Goal: Task Accomplishment & Management: Manage account settings

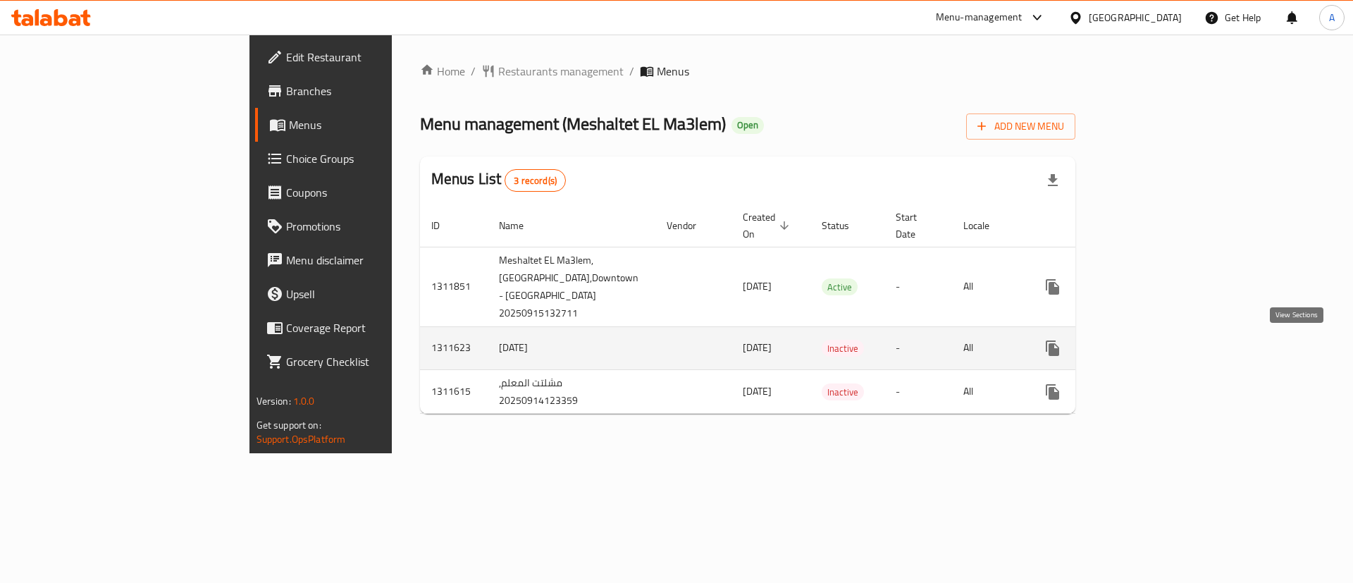
click at [1163, 354] on icon "enhanced table" at bounding box center [1154, 348] width 17 height 17
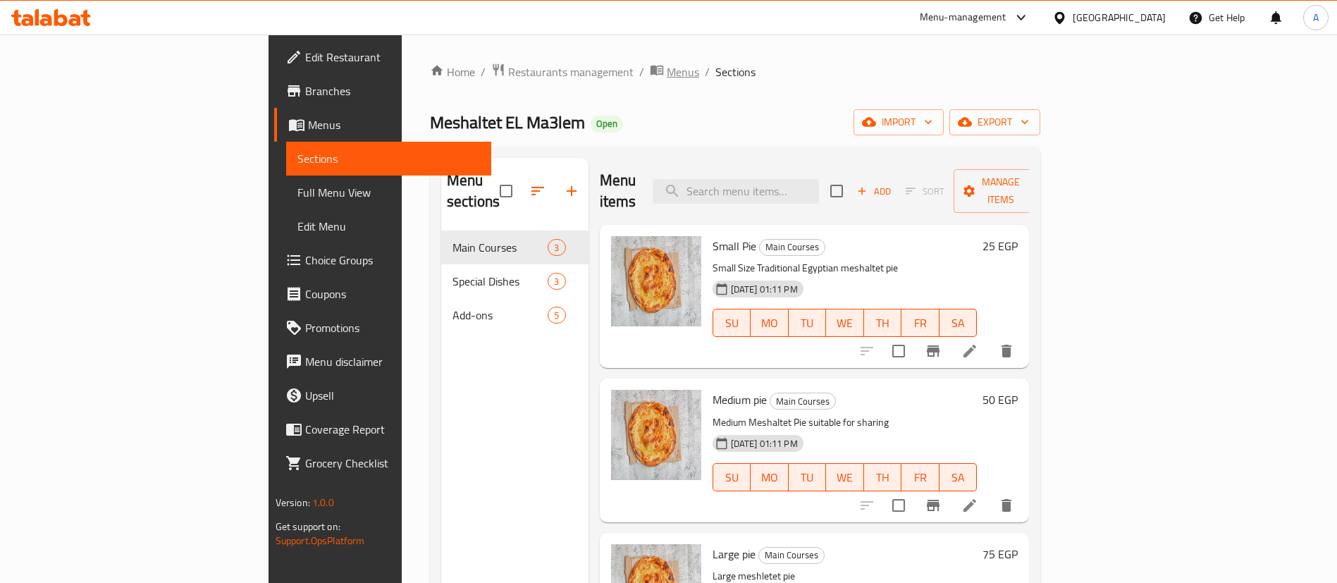
click at [667, 71] on span "Menus" at bounding box center [683, 71] width 32 height 17
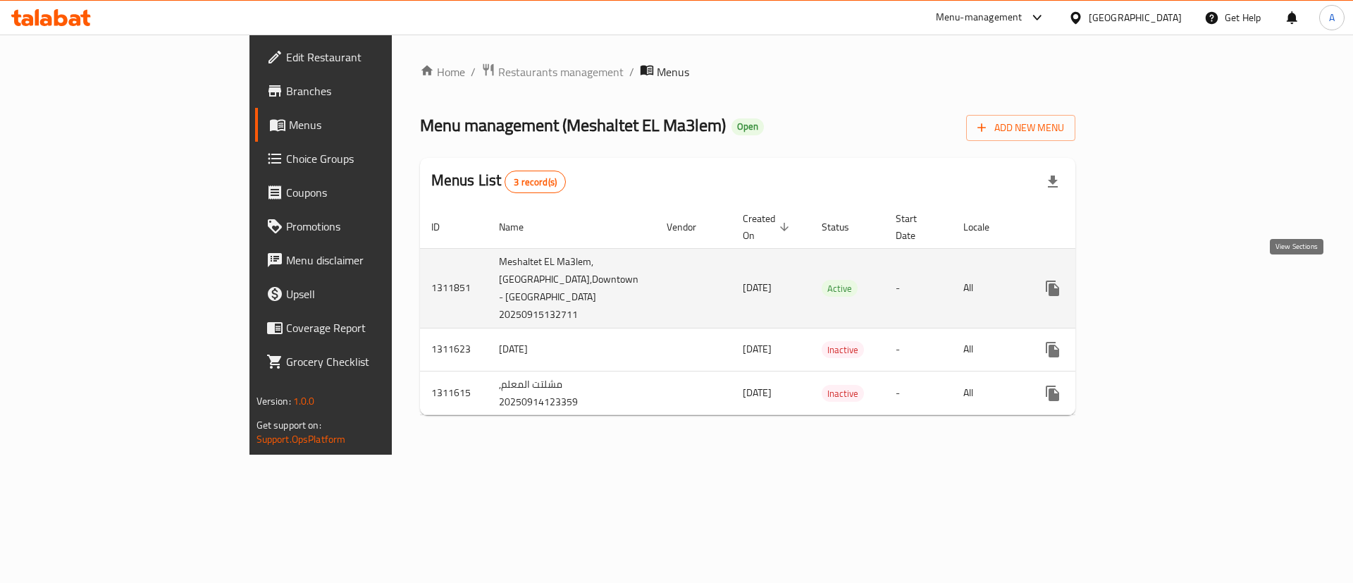
click at [1163, 280] on icon "enhanced table" at bounding box center [1154, 288] width 17 height 17
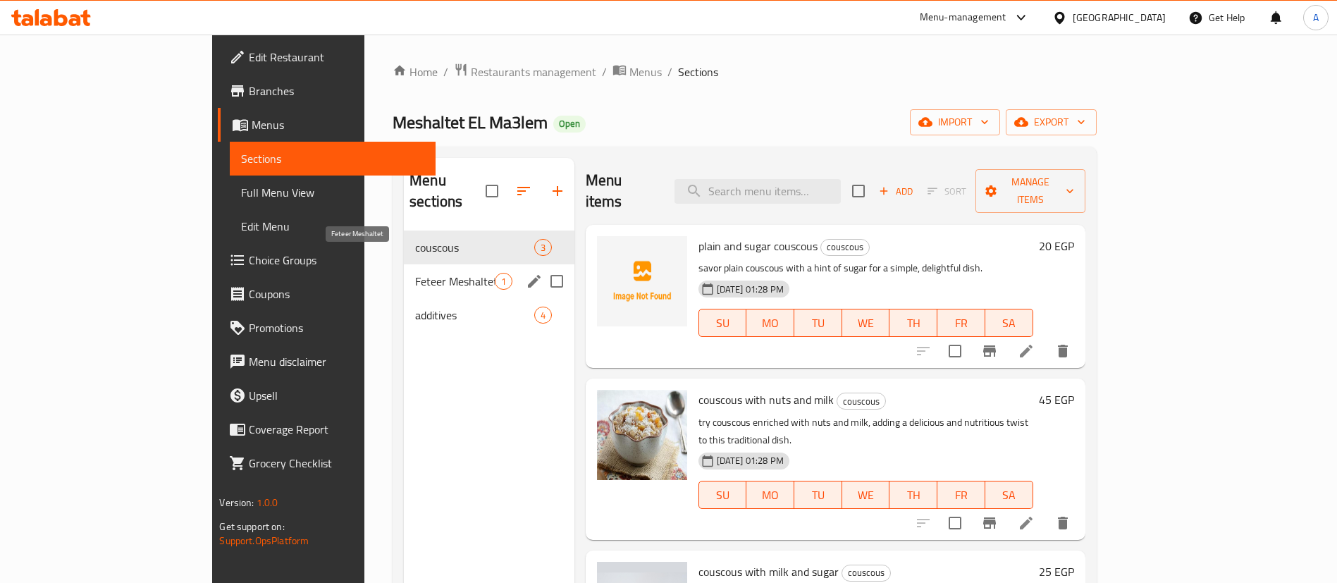
click at [415, 273] on span "Feteer Meshaltet" at bounding box center [454, 281] width 79 height 17
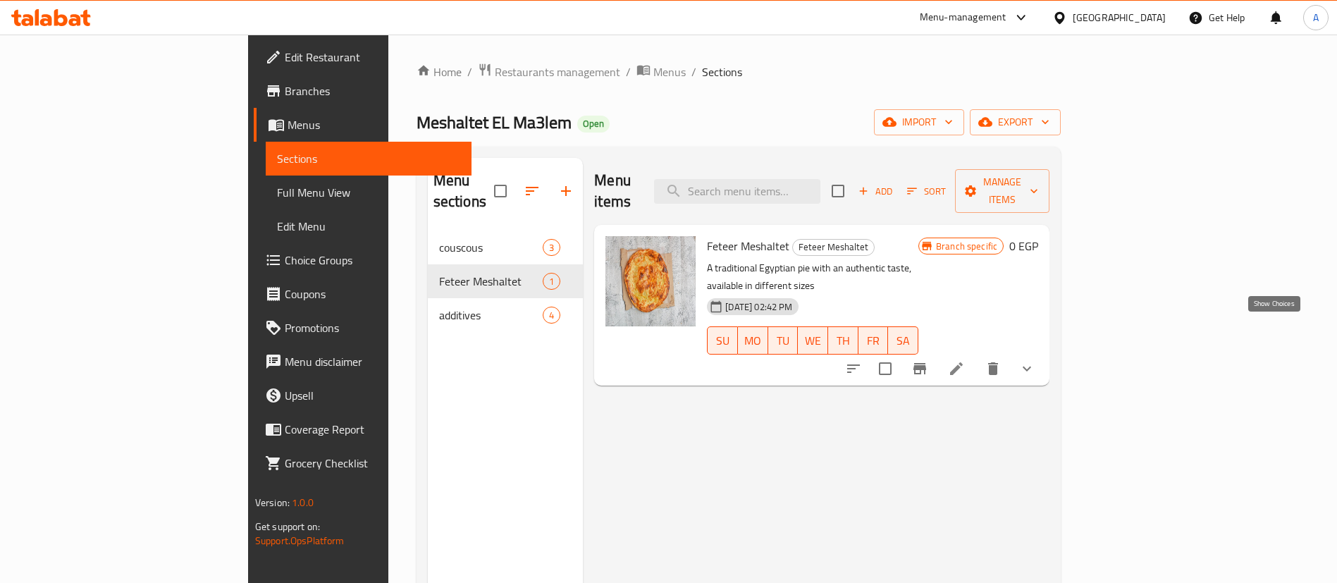
click at [1035, 360] on icon "show more" at bounding box center [1026, 368] width 17 height 17
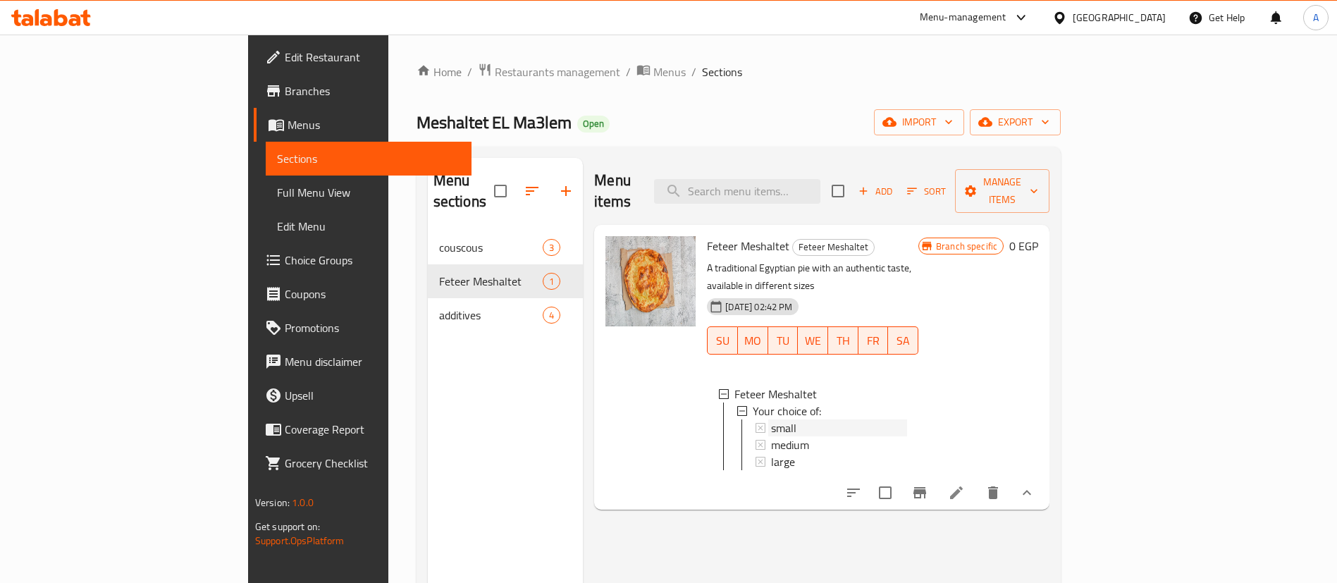
click at [774, 419] on div "small" at bounding box center [839, 427] width 136 height 17
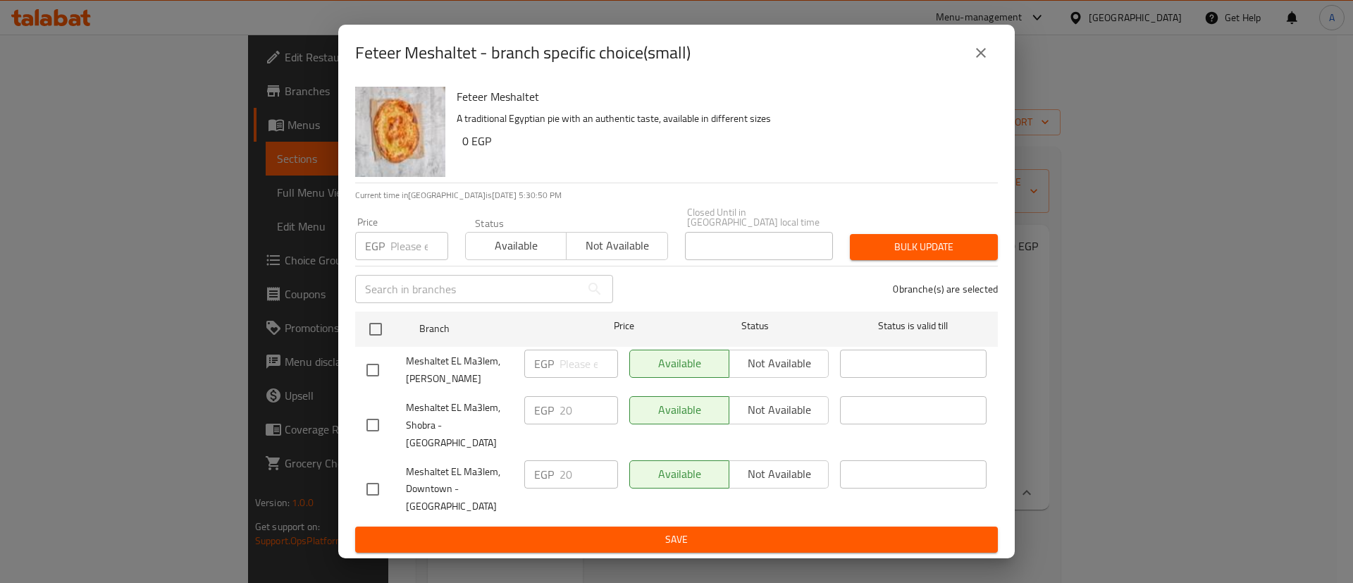
click at [984, 61] on icon "close" at bounding box center [980, 52] width 17 height 17
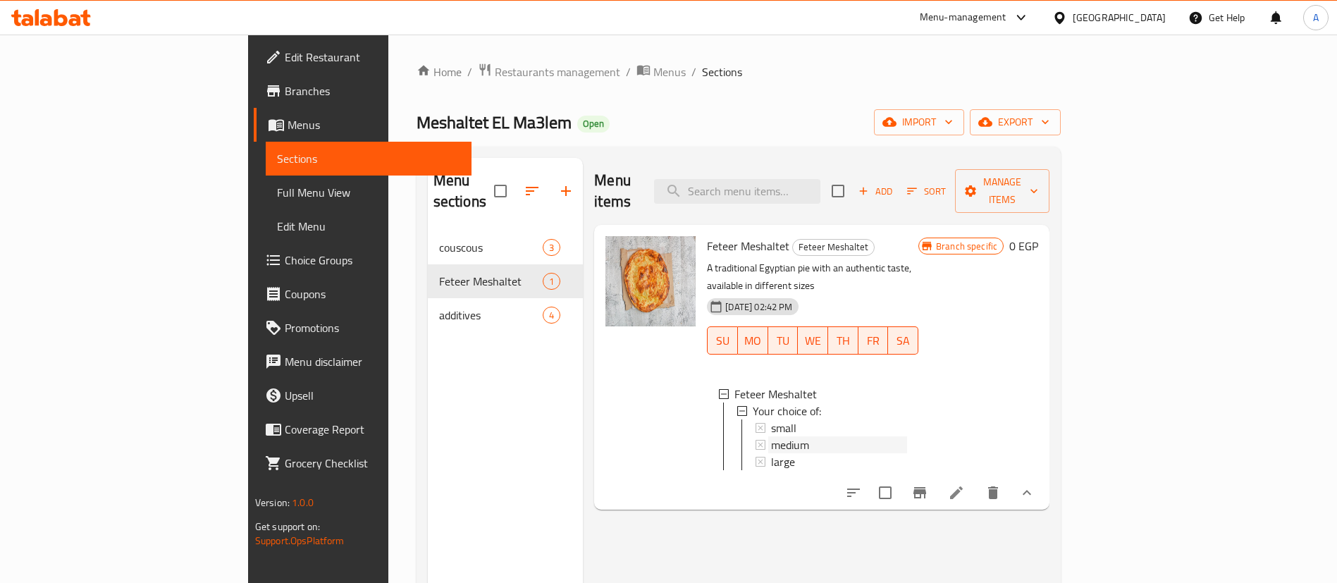
click at [771, 436] on span "medium" at bounding box center [790, 444] width 38 height 17
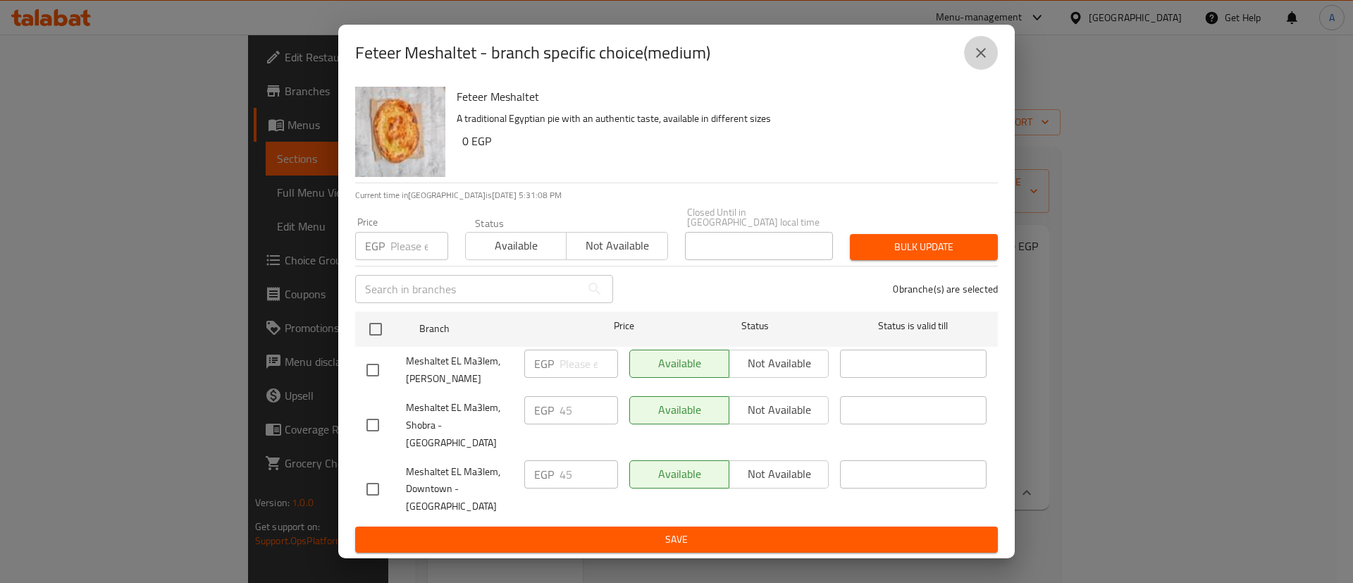
click at [975, 59] on icon "close" at bounding box center [980, 52] width 17 height 17
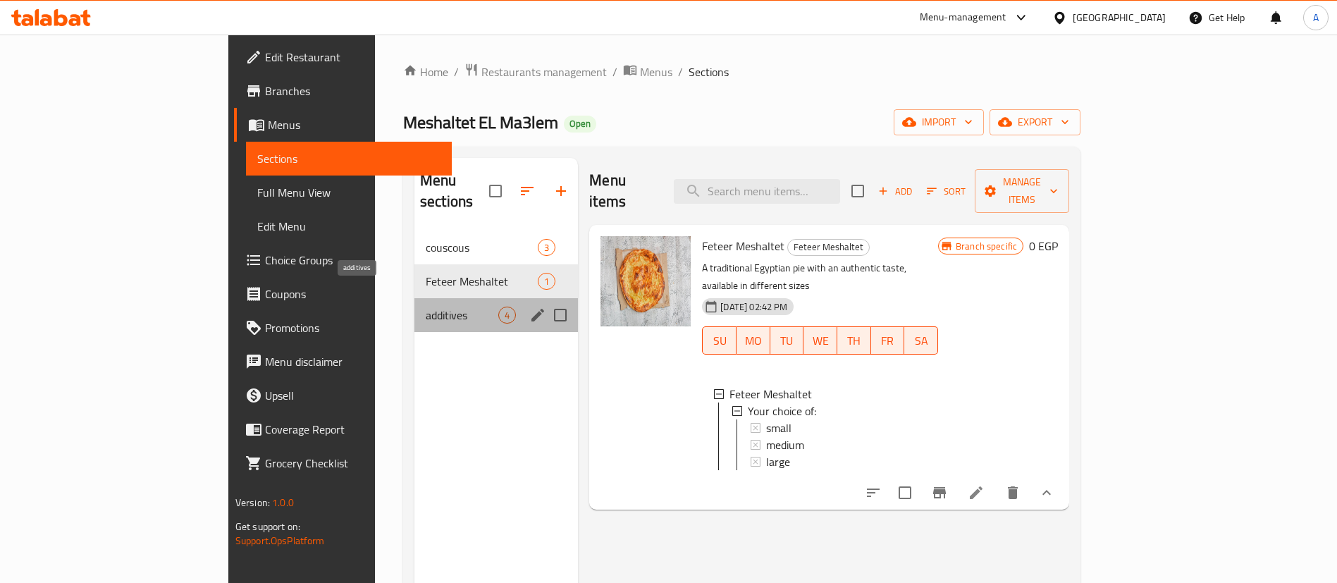
click at [426, 307] on span "additives" at bounding box center [462, 315] width 73 height 17
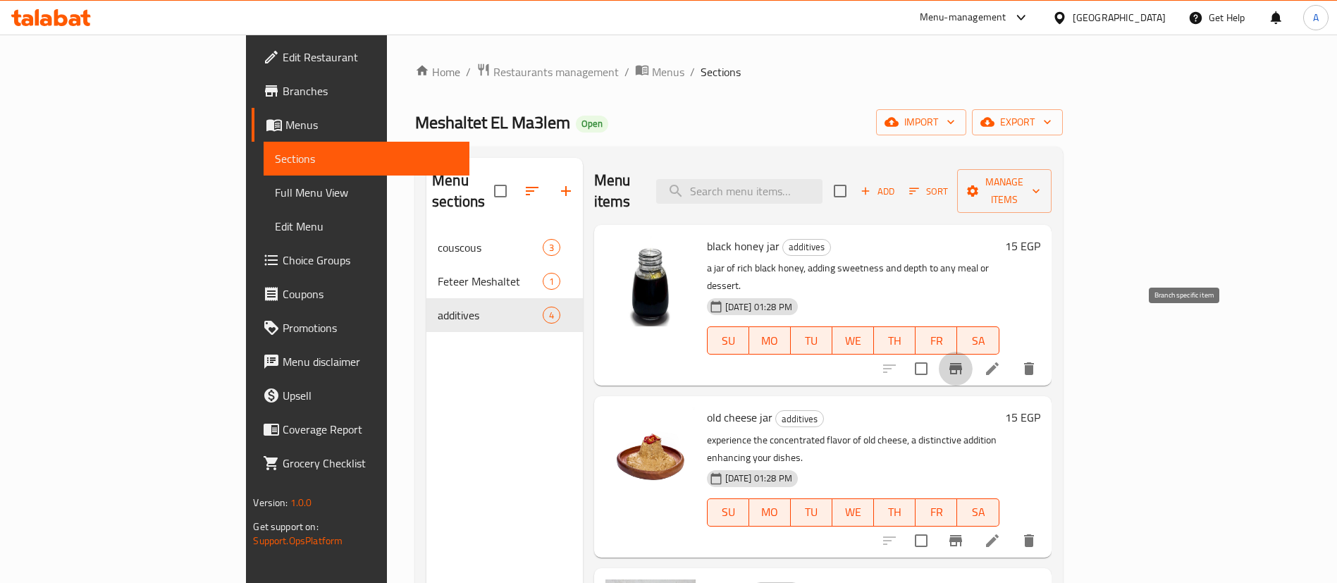
click at [972, 352] on button "Branch-specific-item" at bounding box center [956, 369] width 34 height 34
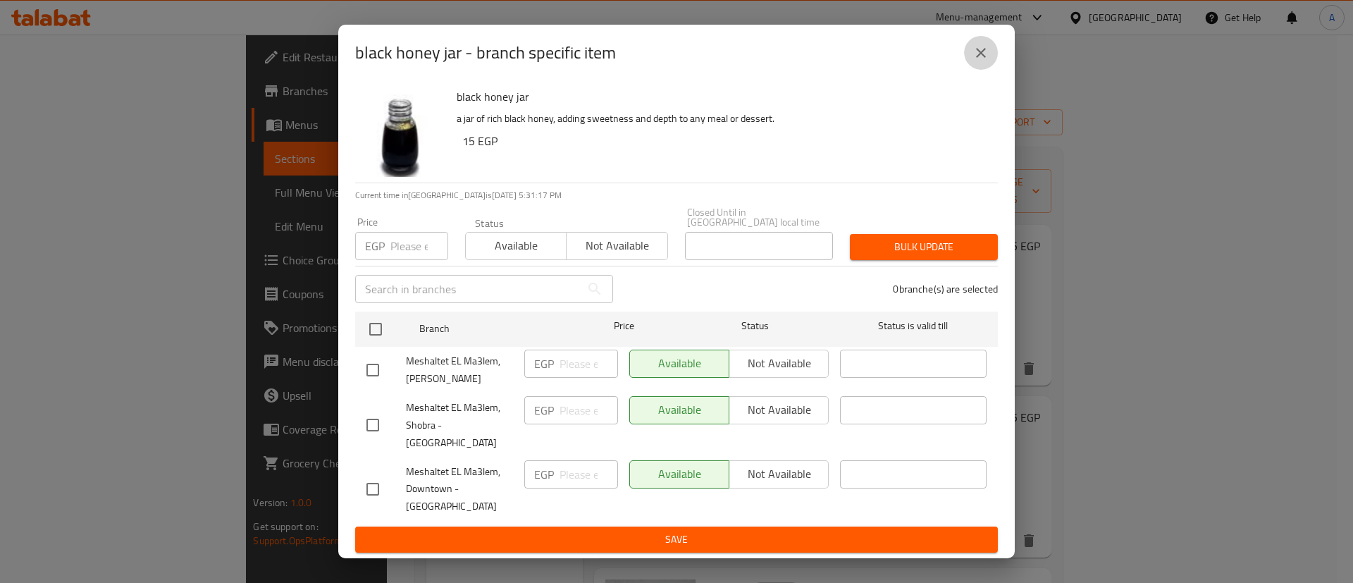
click at [986, 61] on icon "close" at bounding box center [980, 52] width 17 height 17
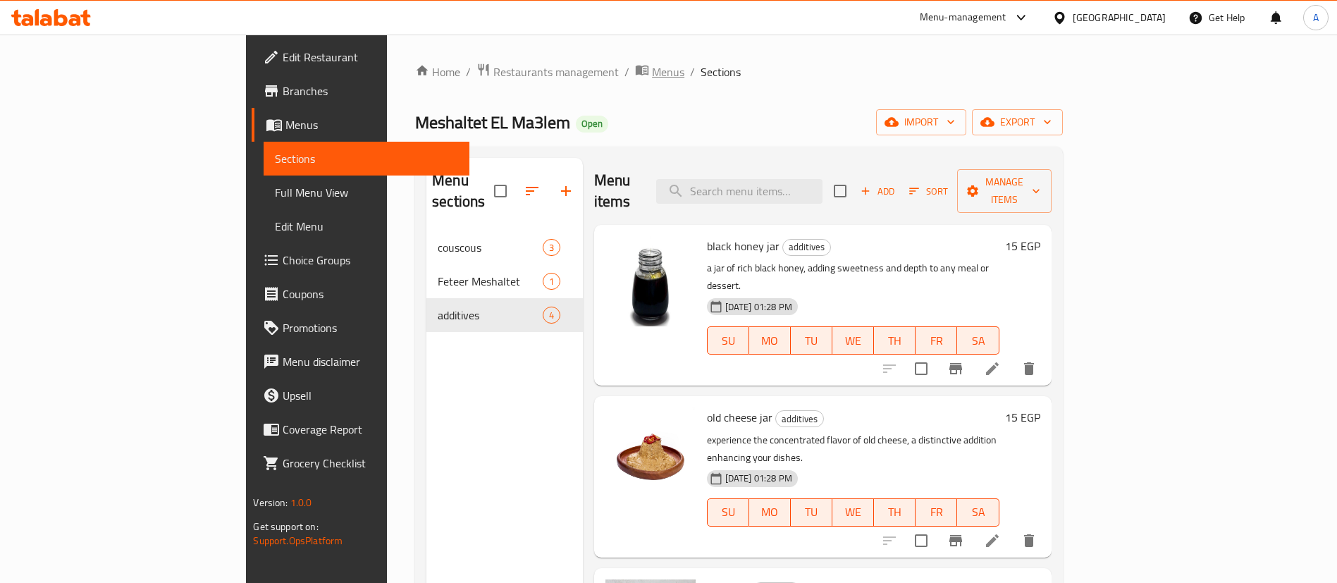
click at [652, 69] on span "Menus" at bounding box center [668, 71] width 32 height 17
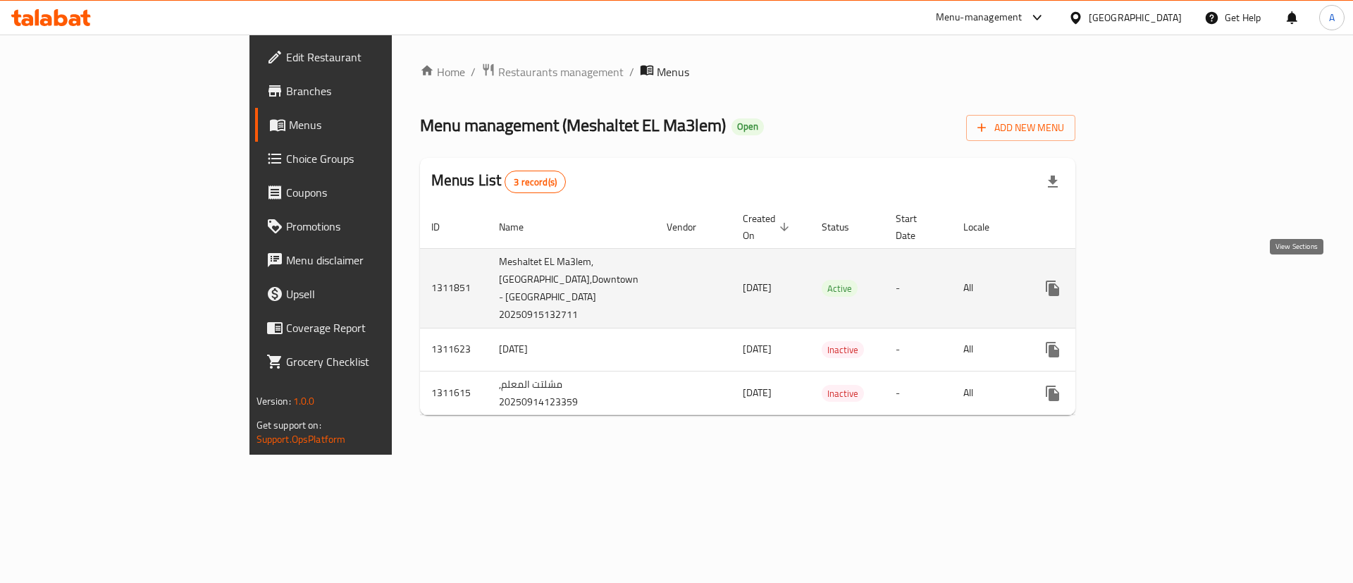
click at [1163, 288] on icon "enhanced table" at bounding box center [1154, 288] width 17 height 17
